Goal: Find specific page/section

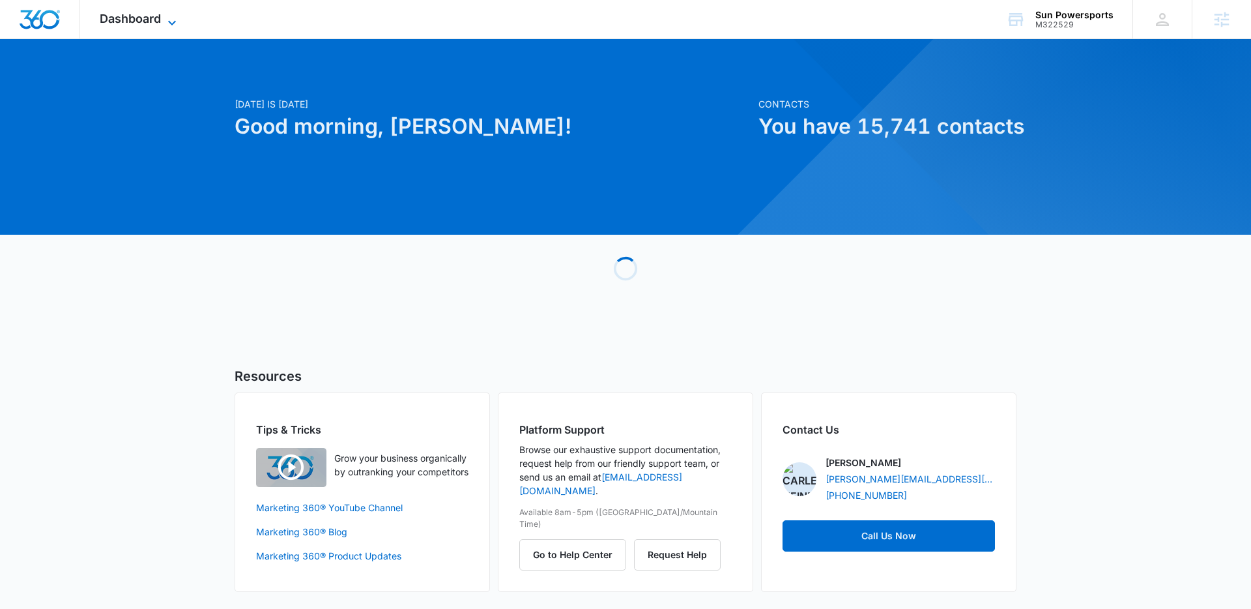
click at [147, 14] on span "Dashboard" at bounding box center [130, 19] width 61 height 14
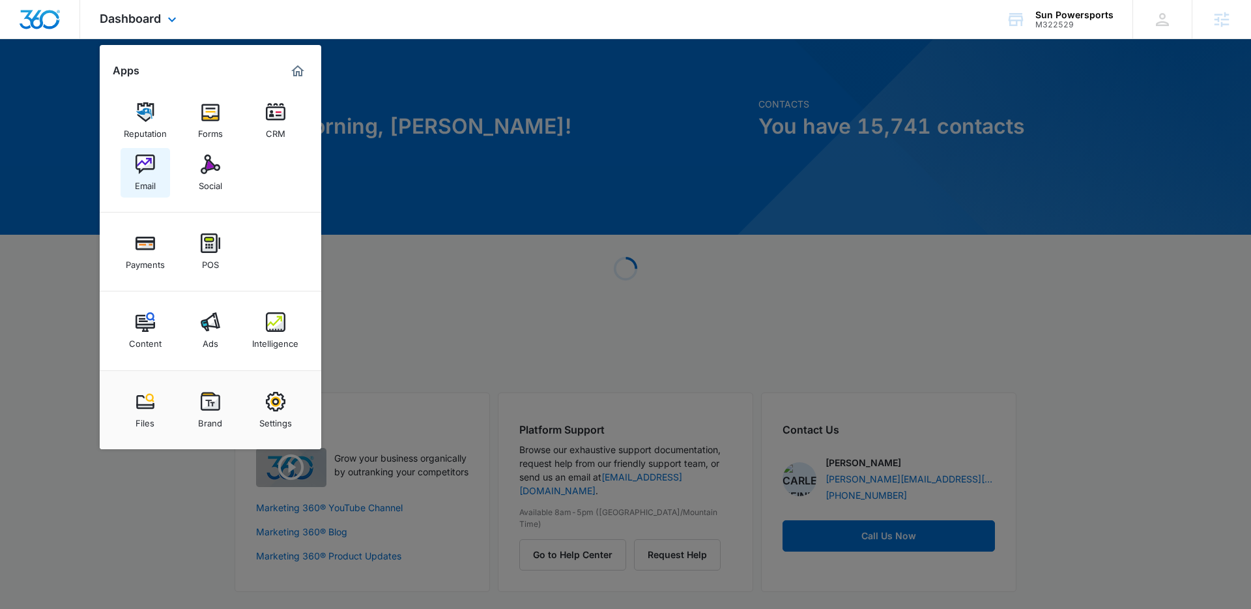
click at [156, 174] on link "Email" at bounding box center [146, 173] width 50 height 50
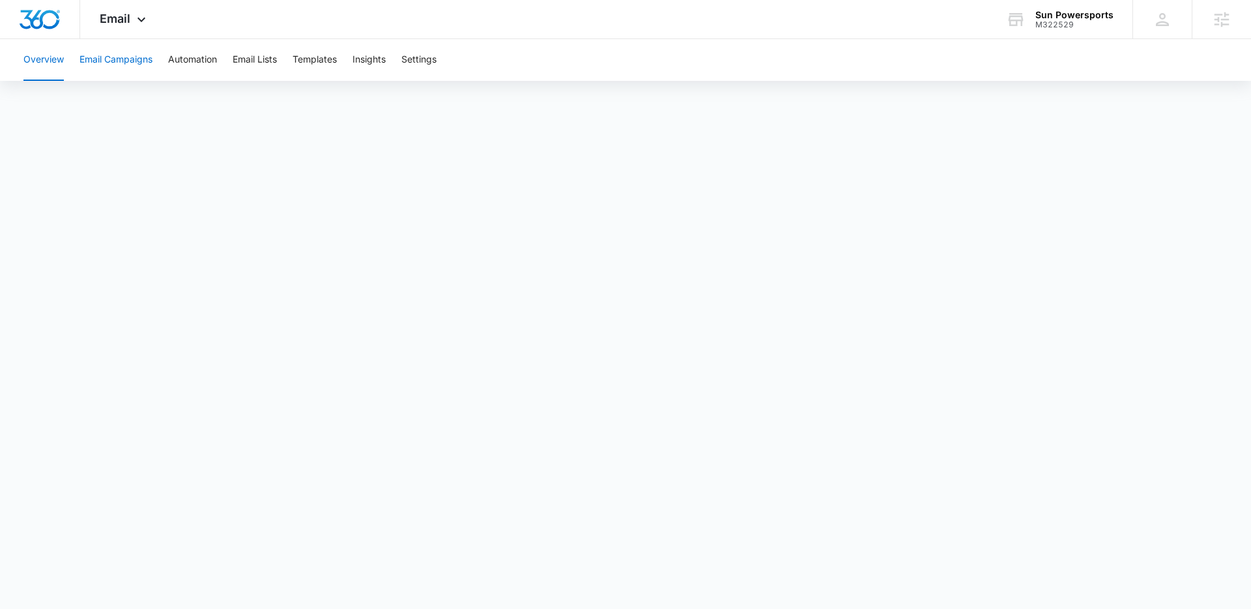
click at [131, 65] on button "Email Campaigns" at bounding box center [115, 60] width 73 height 42
click at [1093, 21] on div "M322529" at bounding box center [1074, 24] width 78 height 9
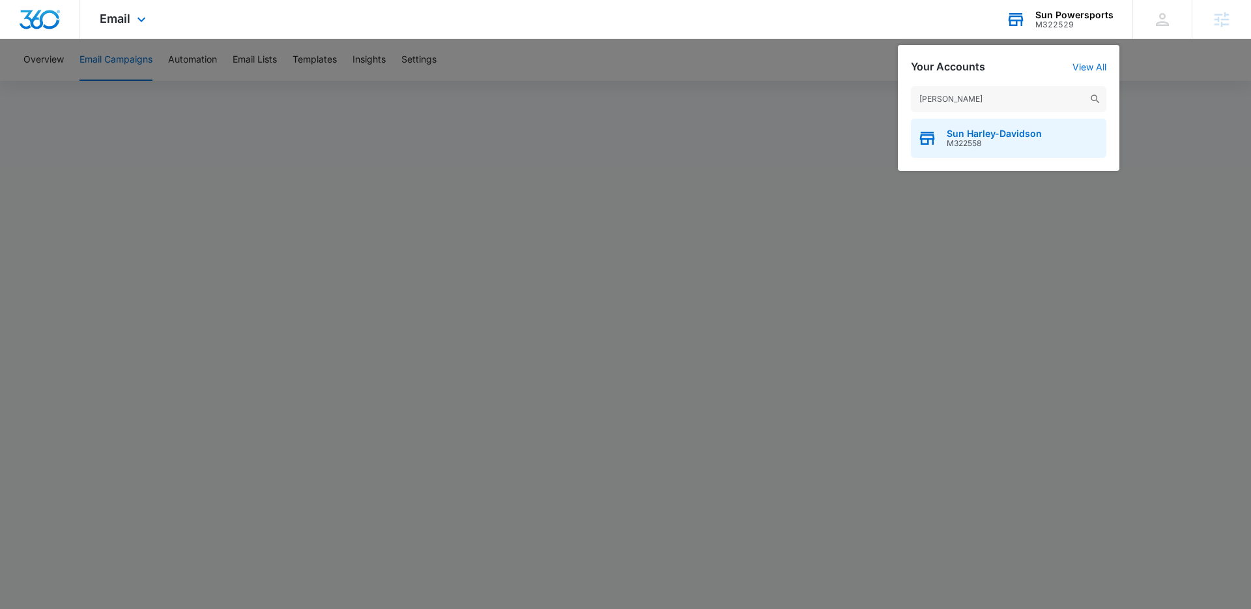
type input "[PERSON_NAME]"
click at [1037, 134] on span "Sun Harley-Davidson" at bounding box center [994, 133] width 95 height 10
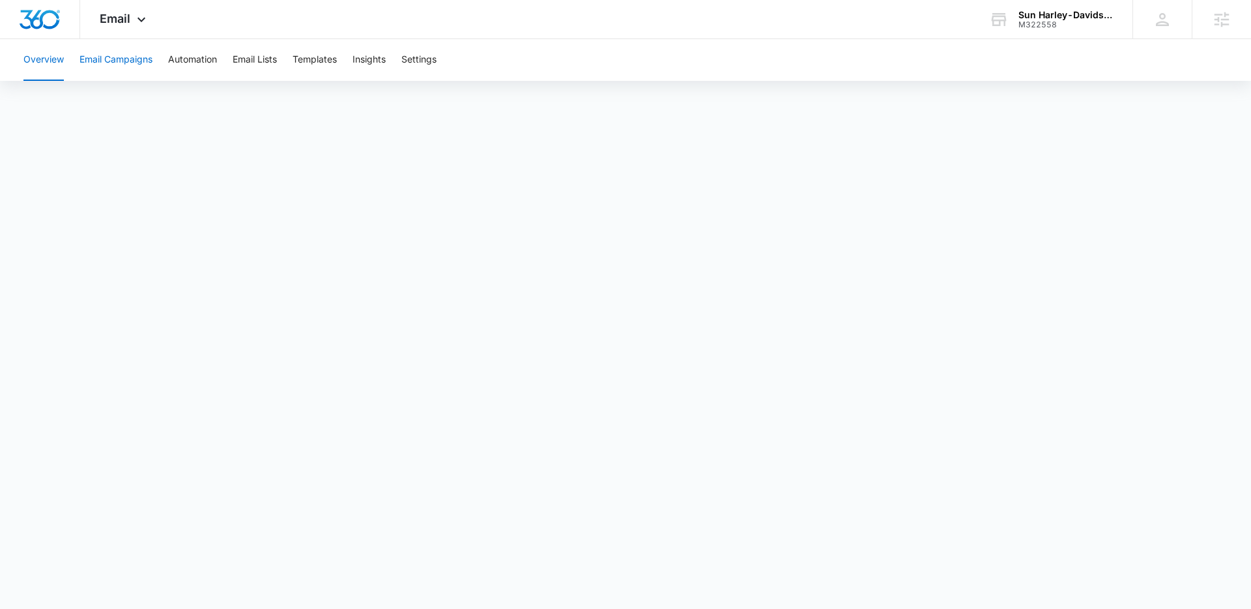
click at [133, 56] on button "Email Campaigns" at bounding box center [115, 60] width 73 height 42
